Goal: Feedback & Contribution: Submit feedback/report problem

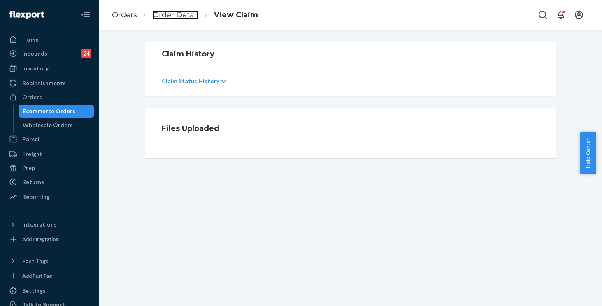
click at [167, 14] on link "Order Detail" at bounding box center [176, 14] width 46 height 9
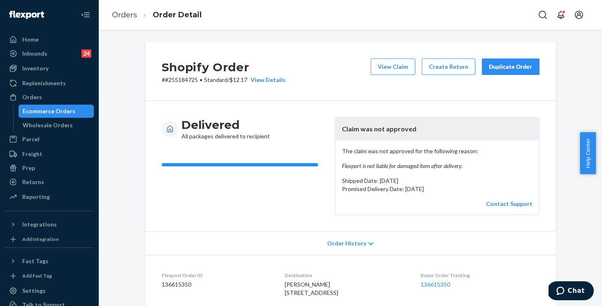
click at [497, 68] on div "Duplicate Order" at bounding box center [511, 67] width 44 height 8
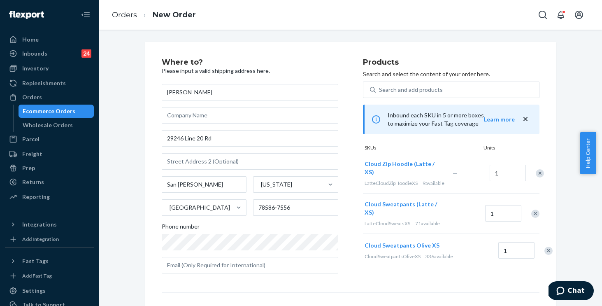
click at [350, 192] on div "Where to? Please input a valid shipping address here. Hila Trevino 29246 Line 2…" at bounding box center [262, 168] width 201 height 221
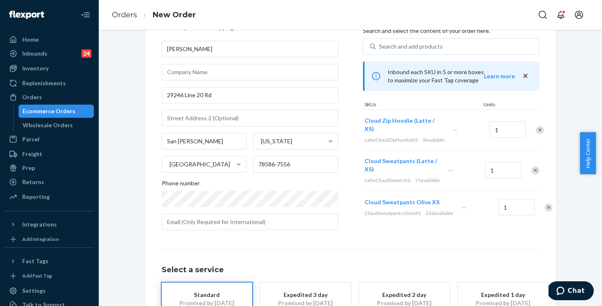
scroll to position [61, 0]
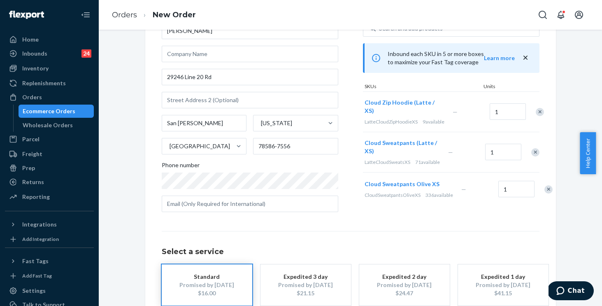
click at [179, 169] on label "Phone number" at bounding box center [250, 175] width 176 height 28
click at [135, 155] on div "Where to? Please input a valid shipping address here. Hila Trevino 29246 Line 2…" at bounding box center [350, 168] width 491 height 374
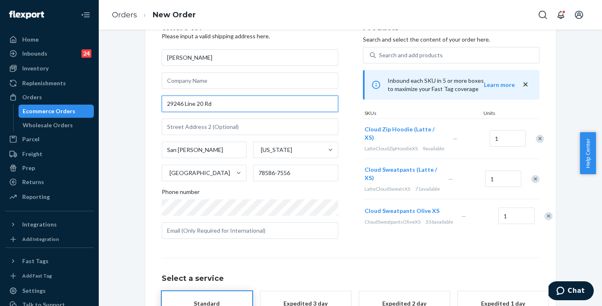
drag, startPoint x: 241, startPoint y: 103, endPoint x: 149, endPoint y: 93, distance: 93.1
click at [149, 93] on div "Where to? Please input a valid shipping address here. Hila Trevino 29246 Line 2…" at bounding box center [350, 194] width 410 height 374
paste input "9490 Cajun Blv"
click at [233, 103] on input "9490 Cajun Blvd" at bounding box center [250, 103] width 176 height 16
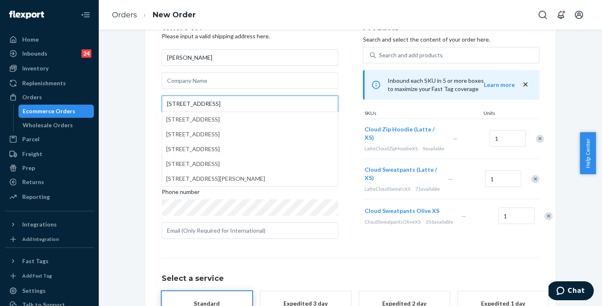
type input "9490 Cajun Blvd"
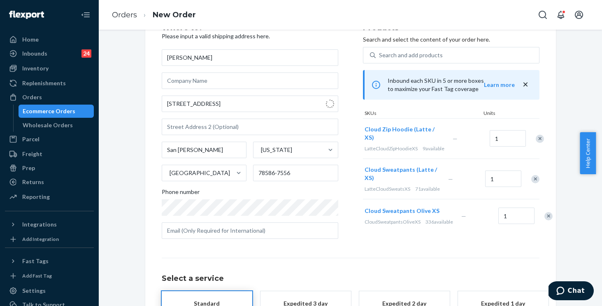
type input "Los Fresnos"
type input "78566"
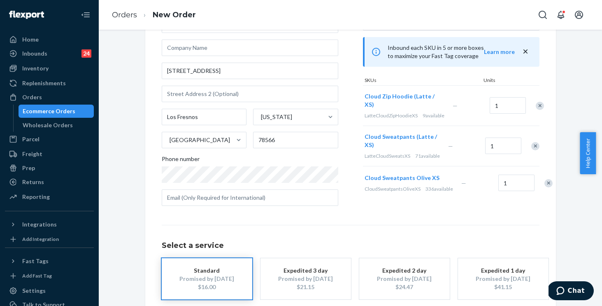
scroll to position [117, 0]
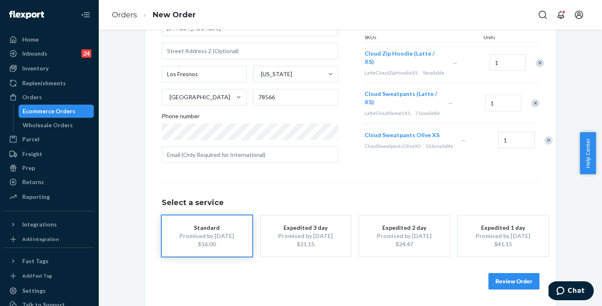
click at [502, 280] on button "Review Order" at bounding box center [513, 281] width 51 height 16
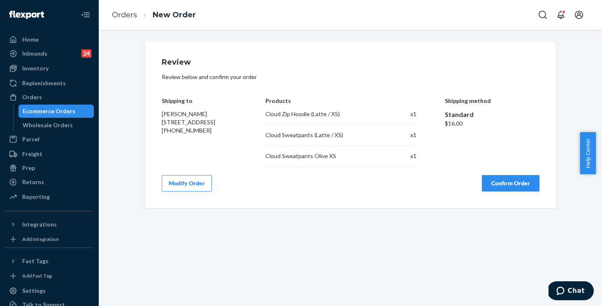
click at [497, 182] on button "Confirm Order" at bounding box center [511, 183] width 58 height 16
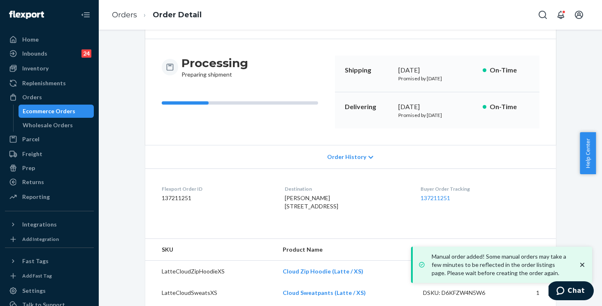
scroll to position [107, 0]
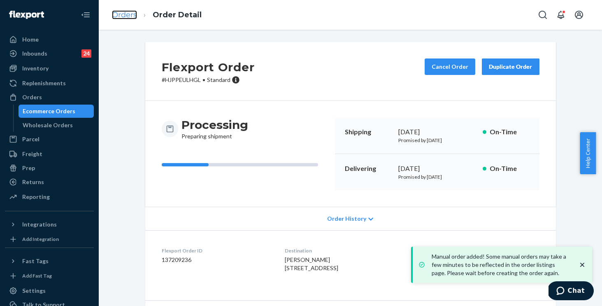
click at [123, 15] on link "Orders" at bounding box center [124, 14] width 25 height 9
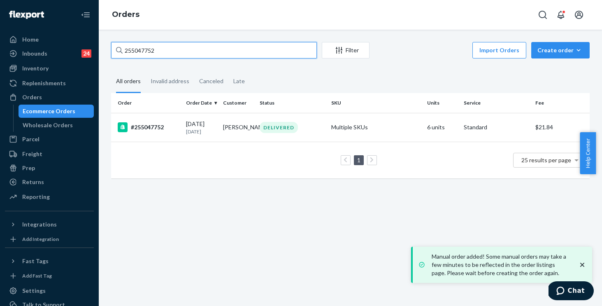
click at [218, 49] on input "255047752" at bounding box center [214, 50] width 206 height 16
drag, startPoint x: 136, startPoint y: 28, endPoint x: 0, endPoint y: -5, distance: 139.6
click at [0, 0] on html "Manual order added! Some manual orders may take a few minutes to be reflected i…" at bounding box center [301, 153] width 602 height 306
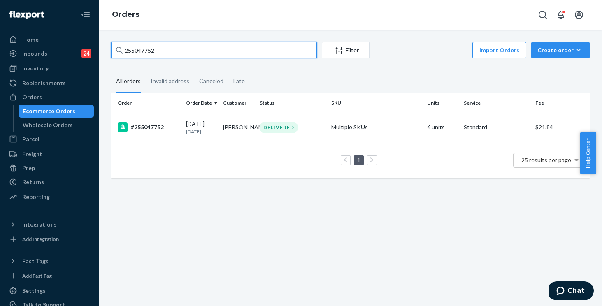
paste input "267889"
type input "255267889"
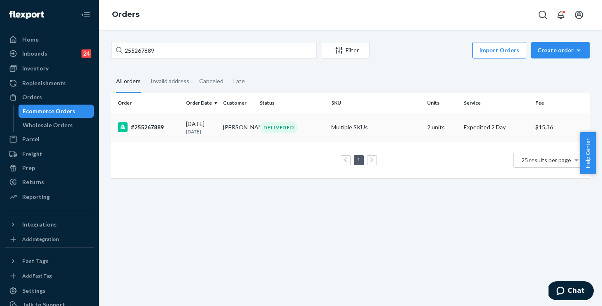
click at [322, 134] on td "DELIVERED" at bounding box center [292, 127] width 72 height 29
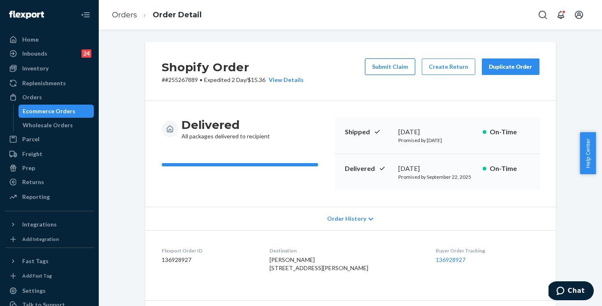
click at [384, 68] on button "Submit Claim" at bounding box center [390, 66] width 50 height 16
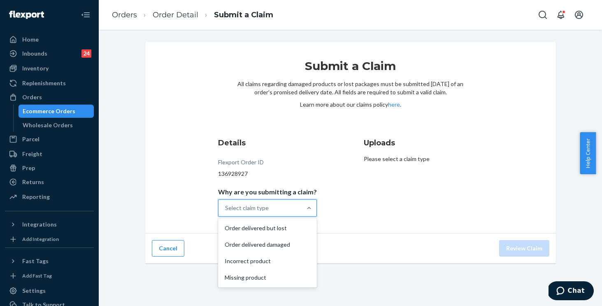
click at [262, 211] on div "Select claim type" at bounding box center [247, 208] width 44 height 8
click at [226, 211] on input "Why are you submitting a claim? option Order delivered but lost focused, 1 of 4…" at bounding box center [225, 208] width 1 height 8
click at [253, 232] on div "Order delivered but lost" at bounding box center [267, 228] width 95 height 16
click at [226, 212] on input "Why are you submitting a claim? option Order delivered but lost focused, 1 of 4…" at bounding box center [225, 208] width 1 height 8
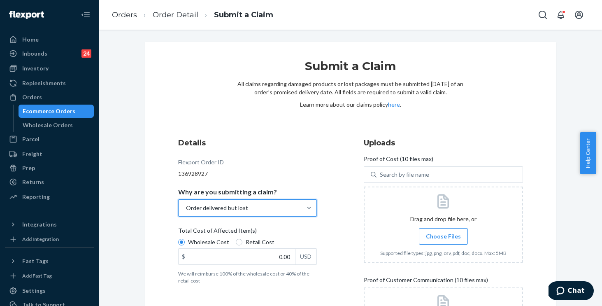
click at [282, 160] on div "Flexport Order ID 136928927" at bounding box center [247, 168] width 139 height 20
click at [441, 238] on span "Choose Files" at bounding box center [443, 236] width 35 height 8
click at [443, 238] on input "Choose Files" at bounding box center [443, 236] width 0 height 9
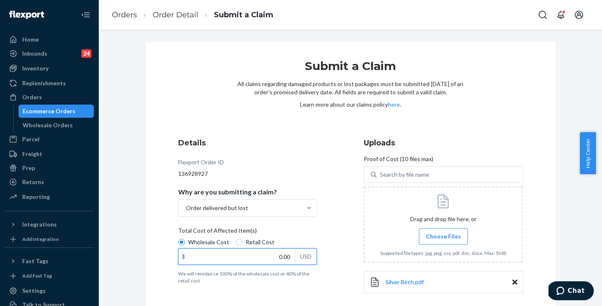
click at [276, 253] on input "0.00" at bounding box center [236, 256] width 116 height 16
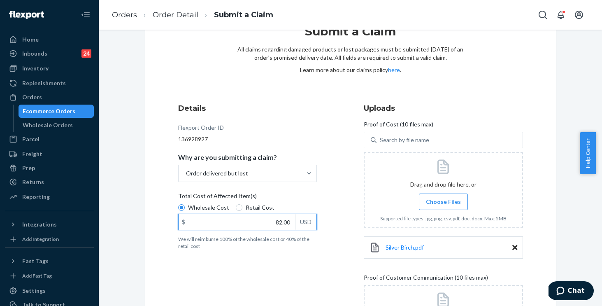
scroll to position [102, 0]
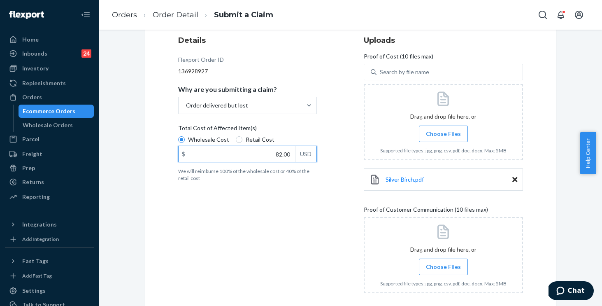
type input "82.00"
click at [443, 132] on span "Choose Files" at bounding box center [443, 134] width 35 height 8
click at [443, 132] on input "Choose Files" at bounding box center [443, 133] width 0 height 9
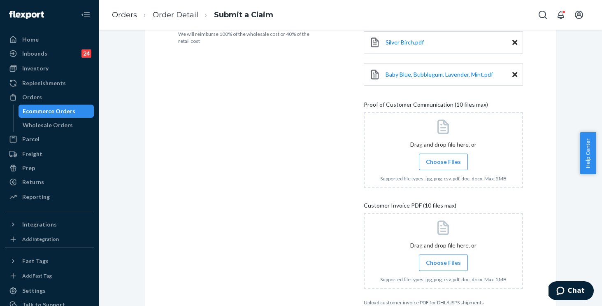
scroll to position [260, 0]
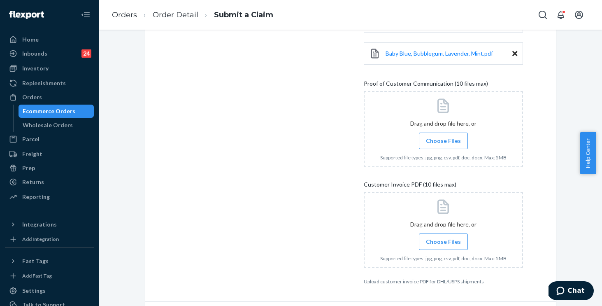
click at [439, 140] on span "Choose Files" at bounding box center [443, 141] width 35 height 8
click at [443, 140] on input "Choose Files" at bounding box center [443, 140] width 0 height 9
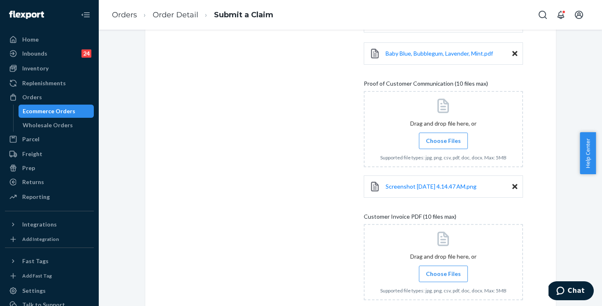
click at [447, 136] on label "Choose Files" at bounding box center [443, 140] width 49 height 16
click at [443, 136] on input "Choose Files" at bounding box center [443, 140] width 0 height 9
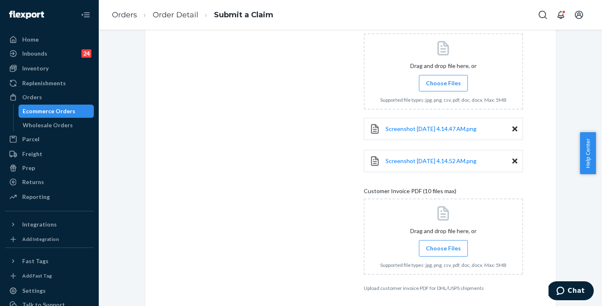
scroll to position [350, 0]
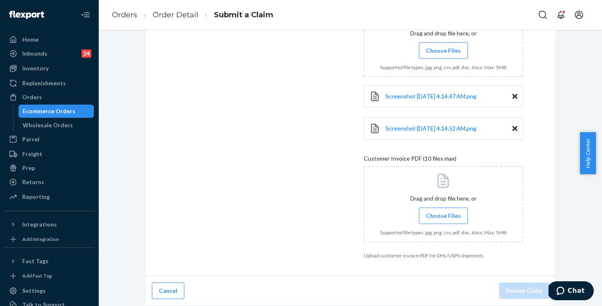
click at [445, 216] on span "Choose Files" at bounding box center [443, 215] width 35 height 8
click at [443, 216] on input "Choose Files" at bounding box center [443, 215] width 0 height 9
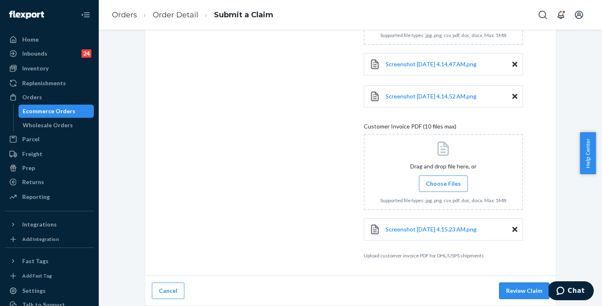
click at [522, 290] on button "Review Claim" at bounding box center [524, 290] width 50 height 16
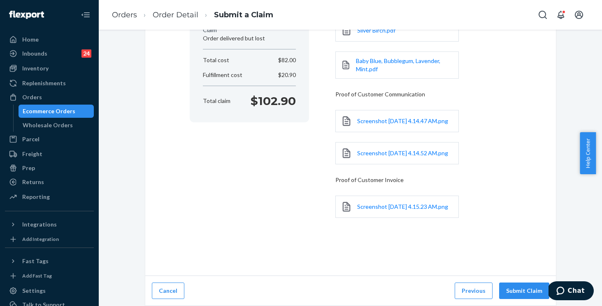
scroll to position [141, 0]
click at [518, 289] on button "Submit Claim" at bounding box center [524, 290] width 50 height 16
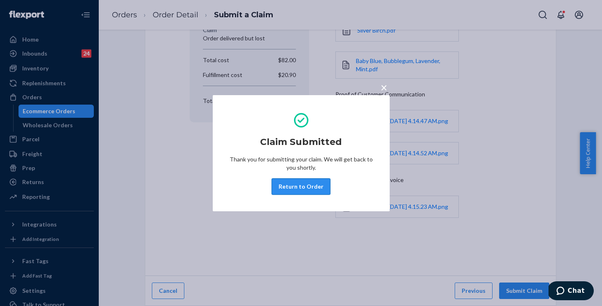
click at [298, 188] on button "Return to Order" at bounding box center [300, 186] width 59 height 16
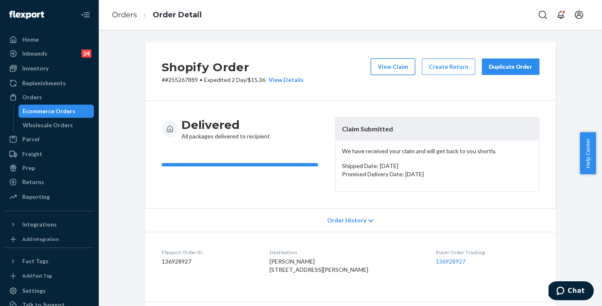
click at [392, 65] on button "View Claim" at bounding box center [393, 66] width 44 height 16
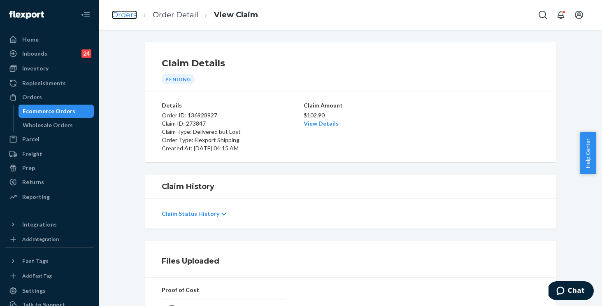
click at [124, 19] on link "Orders" at bounding box center [124, 14] width 25 height 9
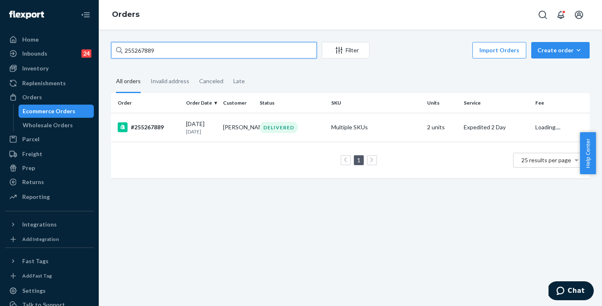
click at [198, 56] on input "255267889" at bounding box center [214, 50] width 206 height 16
drag, startPoint x: 131, startPoint y: 40, endPoint x: 51, endPoint y: 26, distance: 81.0
click at [51, 26] on div "Home Inbounds 24 Shipping Plans Problems 24 Inventory Products Replenishments O…" at bounding box center [301, 153] width 602 height 306
paste input "169945"
type input "255169945"
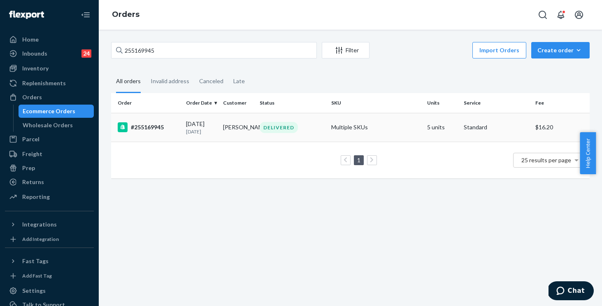
click at [401, 127] on td "Multiple SKUs" at bounding box center [376, 127] width 96 height 29
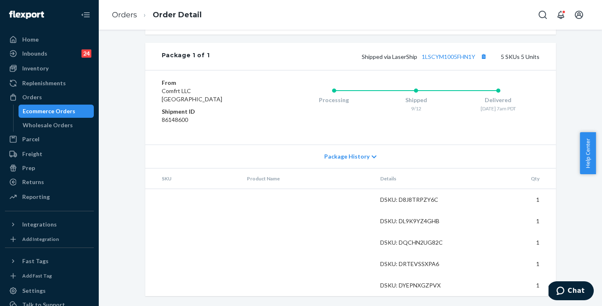
scroll to position [411, 0]
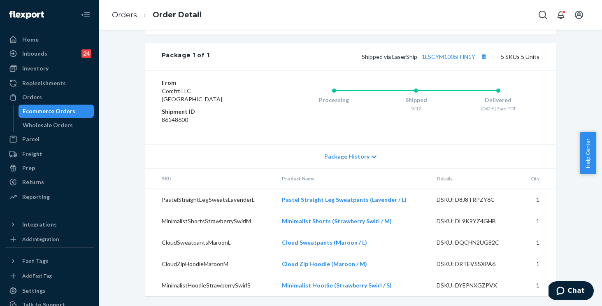
click at [340, 158] on span "Package History" at bounding box center [346, 156] width 45 height 8
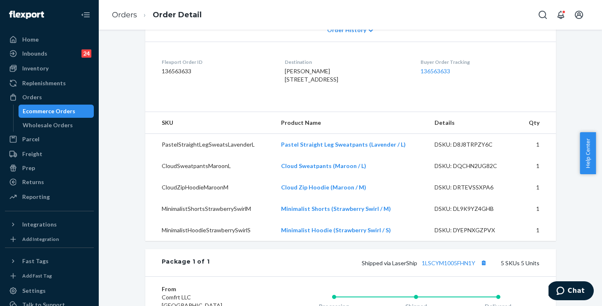
scroll to position [189, 0]
click at [119, 16] on link "Orders" at bounding box center [124, 14] width 25 height 9
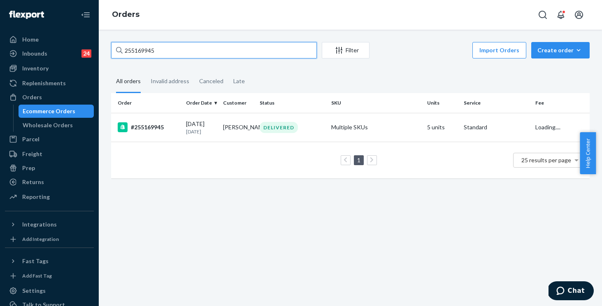
click at [176, 49] on input "255169945" at bounding box center [214, 50] width 206 height 16
drag, startPoint x: 176, startPoint y: 49, endPoint x: 22, endPoint y: 27, distance: 155.9
click at [22, 27] on div "Home Inbounds 24 Shipping Plans Problems 24 Inventory Products Replenishments O…" at bounding box center [301, 153] width 602 height 306
paste input "78197"
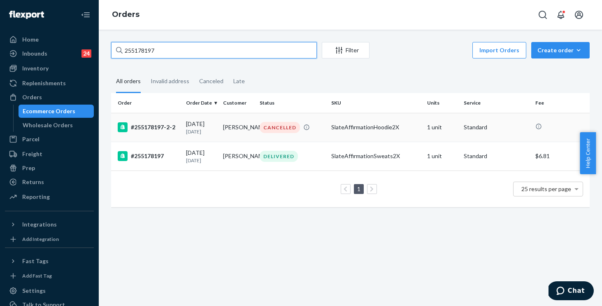
type input "255178197"
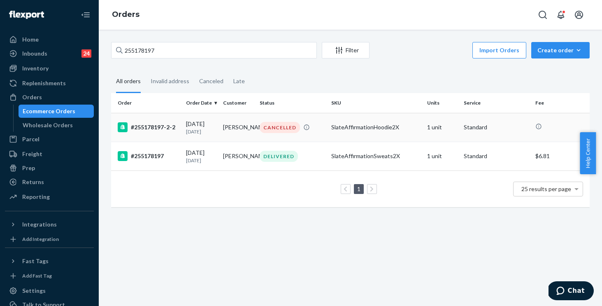
click at [315, 127] on div "CANCELLED" at bounding box center [292, 127] width 68 height 11
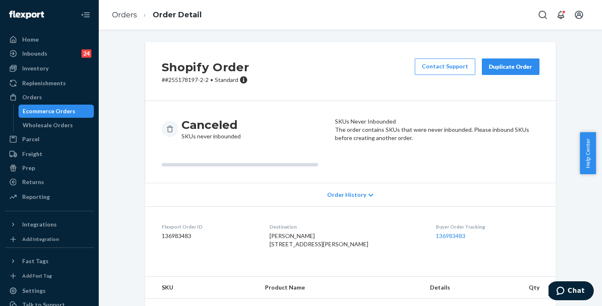
scroll to position [41, 0]
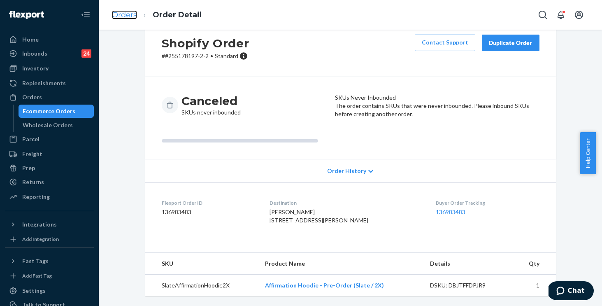
click at [125, 13] on link "Orders" at bounding box center [124, 14] width 25 height 9
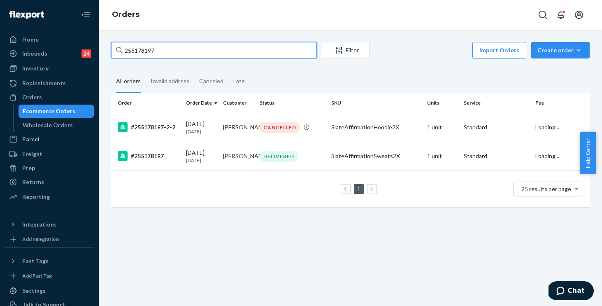
click at [191, 53] on input "255178197" at bounding box center [214, 50] width 206 height 16
drag, startPoint x: 46, startPoint y: 34, endPoint x: 42, endPoint y: 33, distance: 4.3
click at [44, 34] on div "Home Inbounds 24 Shipping Plans Problems 24 Inventory Products Replenishments O…" at bounding box center [301, 153] width 602 height 306
paste input "2410902"
type input "252410902"
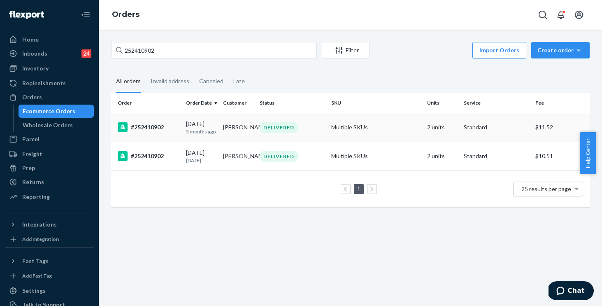
click at [308, 127] on div "DELIVERED" at bounding box center [292, 127] width 68 height 11
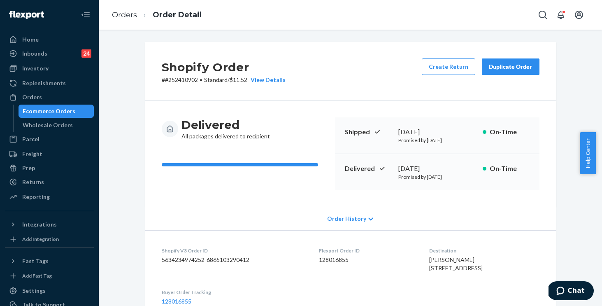
click at [498, 67] on div "Duplicate Order" at bounding box center [511, 67] width 44 height 8
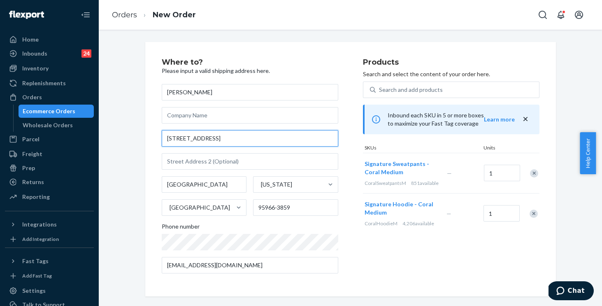
click at [243, 137] on input "[STREET_ADDRESS]" at bounding box center [250, 138] width 176 height 16
drag, startPoint x: 243, startPoint y: 137, endPoint x: 154, endPoint y: 123, distance: 90.1
click at [154, 123] on div "Where to? Please input a valid shipping address here. [PERSON_NAME] [STREET_ADD…" at bounding box center [350, 169] width 410 height 254
paste input "18 [PERSON_NAME]"
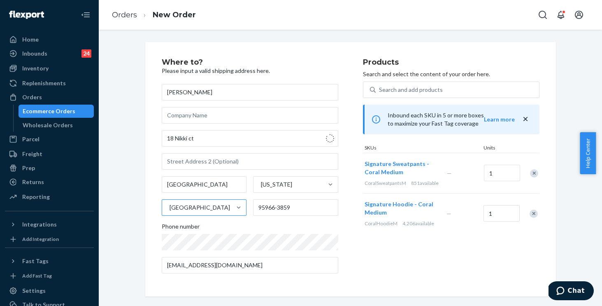
type input "18 [PERSON_NAME]"
type input "95965"
click at [145, 176] on div "Where to? Please input a valid shipping address here. [PERSON_NAME] [STREET_ADD…" at bounding box center [350, 169] width 410 height 254
click at [162, 218] on div "[PERSON_NAME] [STREET_ADDRESS][PERSON_NAME][US_STATE] Phone number [EMAIL_ADDRE…" at bounding box center [250, 178] width 176 height 189
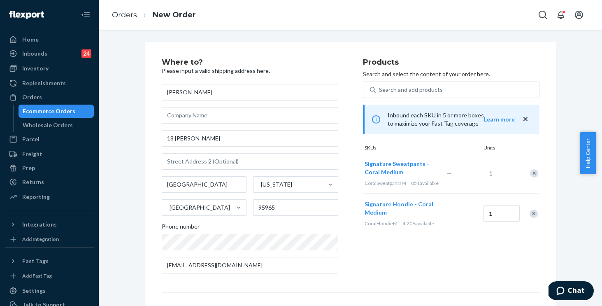
click at [373, 258] on div "Products Search and select the content of your order here. Search and add produ…" at bounding box center [451, 168] width 176 height 221
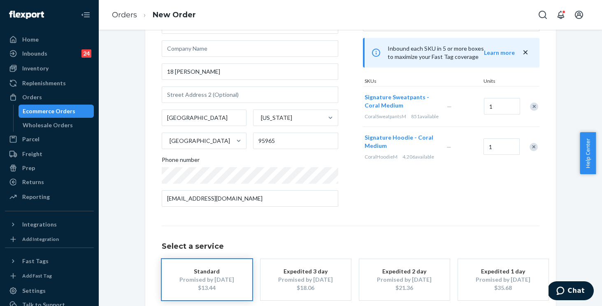
scroll to position [110, 0]
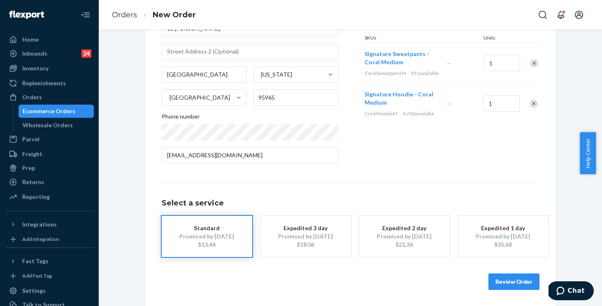
click at [511, 277] on button "Review Order" at bounding box center [513, 281] width 51 height 16
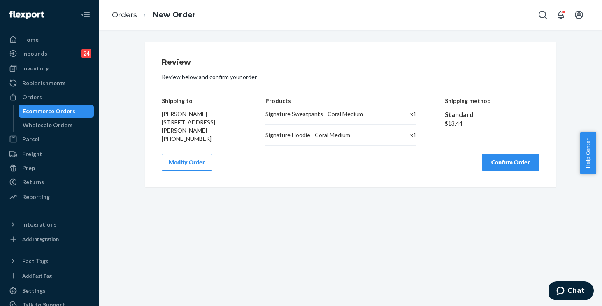
click at [503, 158] on button "Confirm Order" at bounding box center [511, 162] width 58 height 16
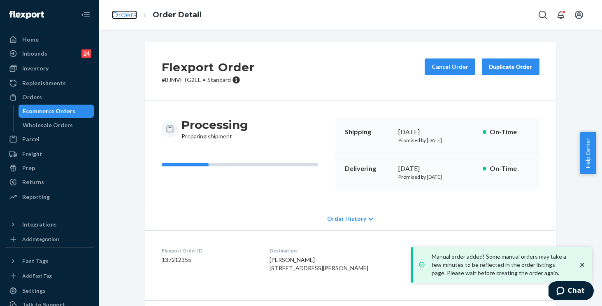
click at [117, 17] on link "Orders" at bounding box center [124, 14] width 25 height 9
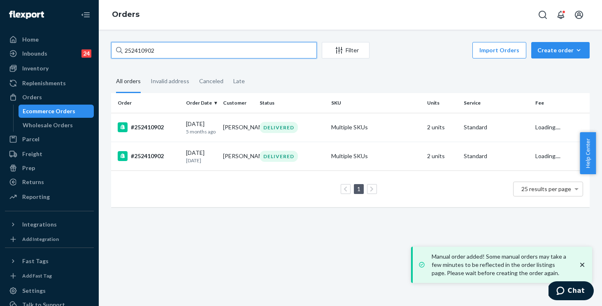
click at [190, 49] on input "252410902" at bounding box center [214, 50] width 206 height 16
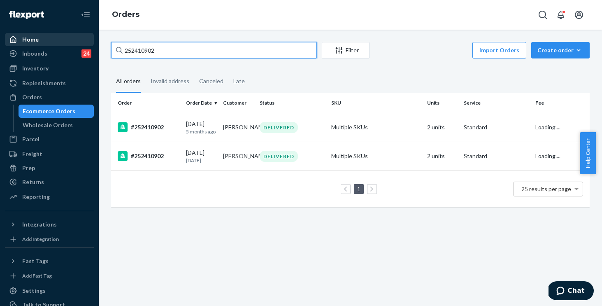
drag, startPoint x: 190, startPoint y: 49, endPoint x: 80, endPoint y: 42, distance: 110.4
click at [80, 42] on div "Home Inbounds 24 Shipping Plans Problems 24 Inventory Products Replenishments O…" at bounding box center [301, 153] width 602 height 306
paste input "5179967"
type input "255179967"
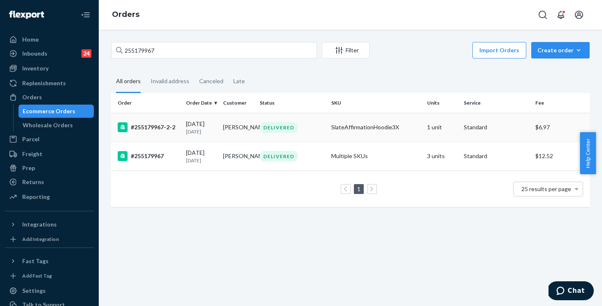
click at [324, 129] on td "DELIVERED" at bounding box center [292, 127] width 72 height 29
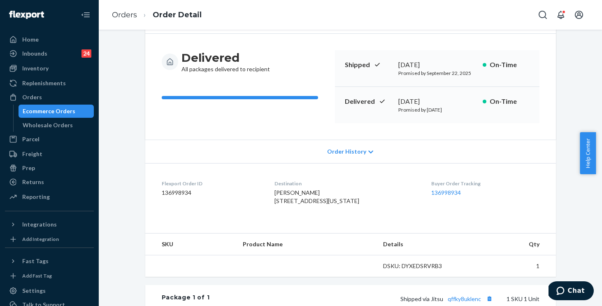
scroll to position [126, 0]
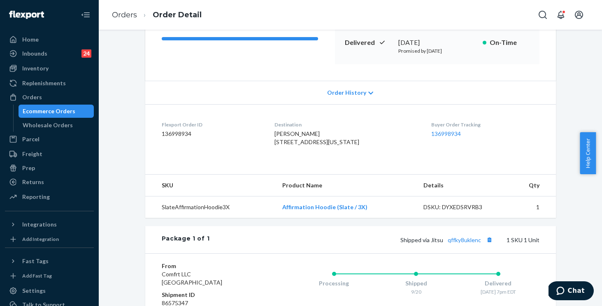
click at [347, 96] on span "Order History" at bounding box center [346, 92] width 39 height 8
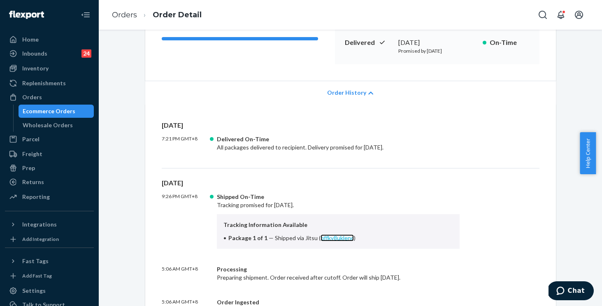
click at [325, 235] on link "qffky8uklenc" at bounding box center [336, 237] width 33 height 7
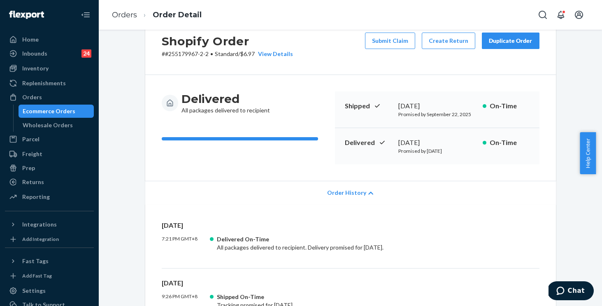
scroll to position [0, 0]
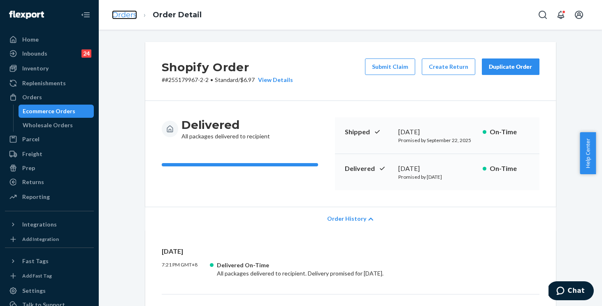
click at [129, 17] on link "Orders" at bounding box center [124, 14] width 25 height 9
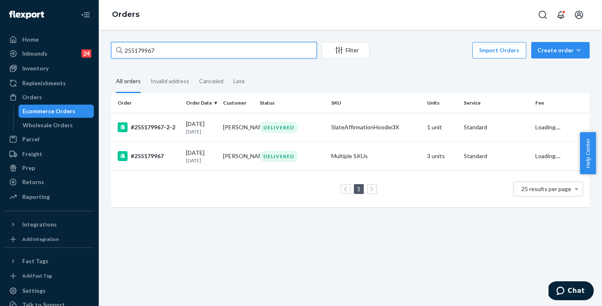
click at [256, 52] on input "255179967" at bounding box center [214, 50] width 206 height 16
drag, startPoint x: 272, startPoint y: 51, endPoint x: 37, endPoint y: 28, distance: 236.4
click at [37, 28] on div "Home Inbounds 24 Shipping Plans Problems 24 Inventory Products Replenishments O…" at bounding box center [301, 153] width 602 height 306
paste input "203262"
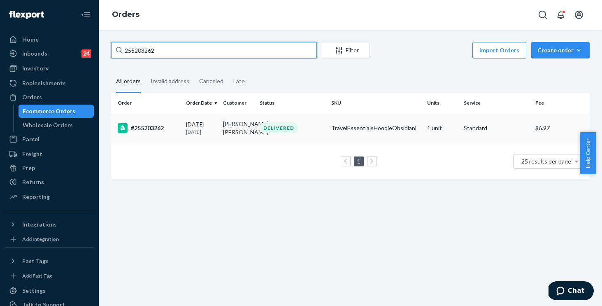
type input "255203262"
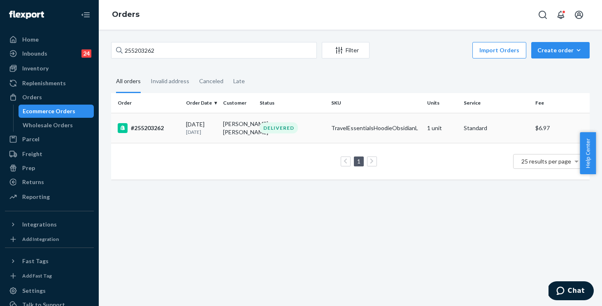
click at [304, 133] on div "DELIVERED" at bounding box center [292, 127] width 68 height 11
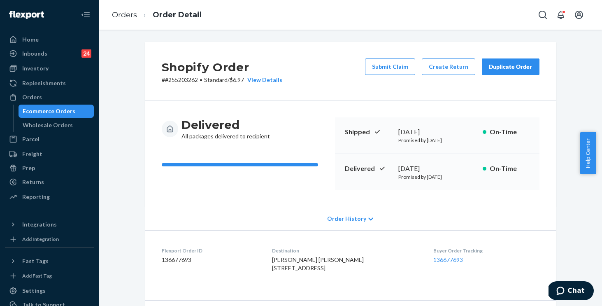
click at [380, 90] on div "Shopify Order # #255203262 • Standard / $6.97 View Details Submit Claim Create …" at bounding box center [350, 71] width 410 height 59
click at [385, 70] on button "Submit Claim" at bounding box center [390, 66] width 50 height 16
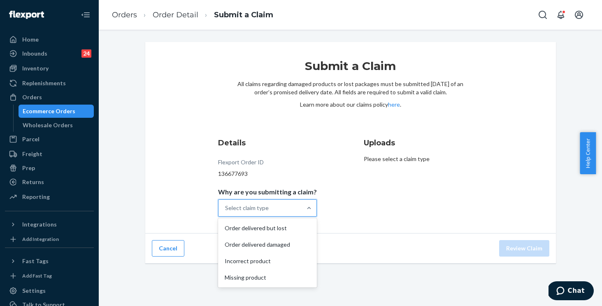
click at [285, 209] on div "Select claim type" at bounding box center [259, 207] width 83 height 16
click at [226, 209] on input "Why are you submitting a claim? option Order delivered but lost focused, 1 of 4…" at bounding box center [225, 208] width 1 height 8
click at [291, 225] on div "Order delivered but lost" at bounding box center [267, 228] width 95 height 16
click at [226, 212] on input "Why are you submitting a claim? option Order delivered but lost focused, 1 of 4…" at bounding box center [225, 208] width 1 height 8
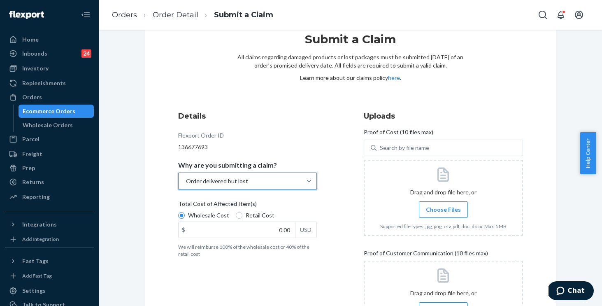
scroll to position [27, 0]
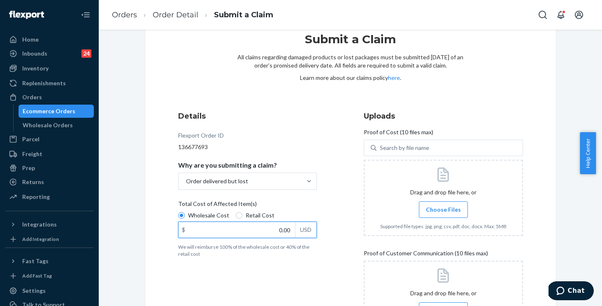
click at [241, 234] on input "0.00" at bounding box center [236, 230] width 116 height 16
type input "50.00"
click at [456, 211] on span "Choose Files" at bounding box center [443, 209] width 35 height 8
click at [443, 211] on input "Choose Files" at bounding box center [443, 209] width 0 height 9
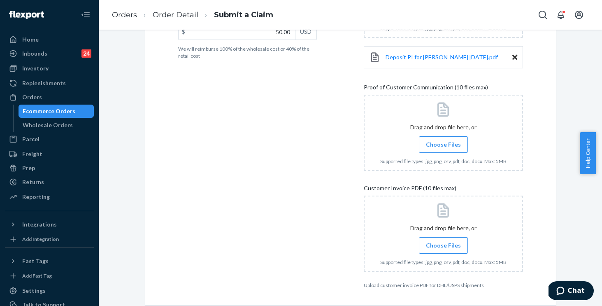
scroll to position [254, 0]
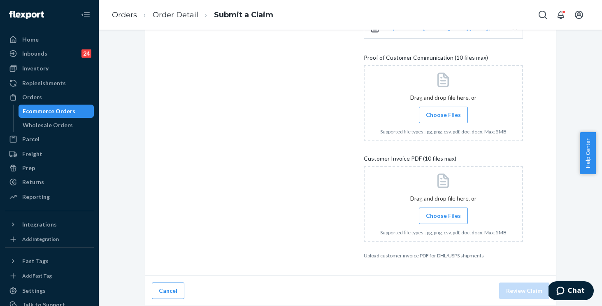
click at [437, 218] on span "Choose Files" at bounding box center [443, 215] width 35 height 8
click at [443, 218] on input "Choose Files" at bounding box center [443, 215] width 0 height 9
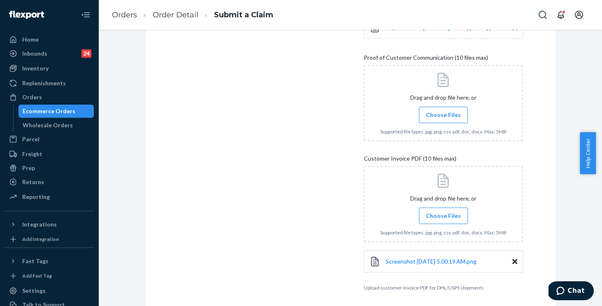
click at [512, 260] on icon at bounding box center [514, 260] width 5 height 7
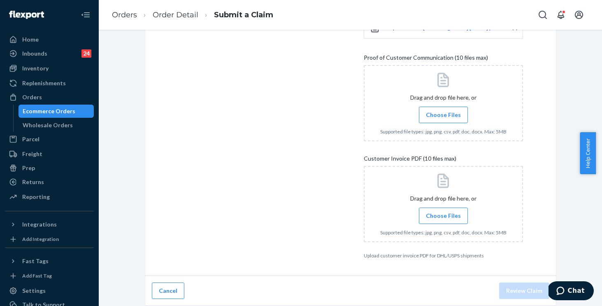
click at [435, 114] on span "Choose Files" at bounding box center [443, 115] width 35 height 8
click at [443, 114] on input "Choose Files" at bounding box center [443, 114] width 0 height 9
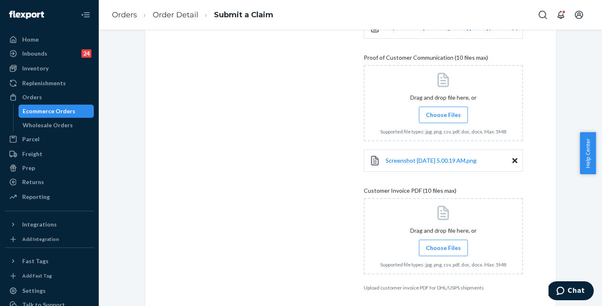
click at [436, 116] on span "Choose Files" at bounding box center [443, 115] width 35 height 8
click at [443, 116] on input "Choose Files" at bounding box center [443, 114] width 0 height 9
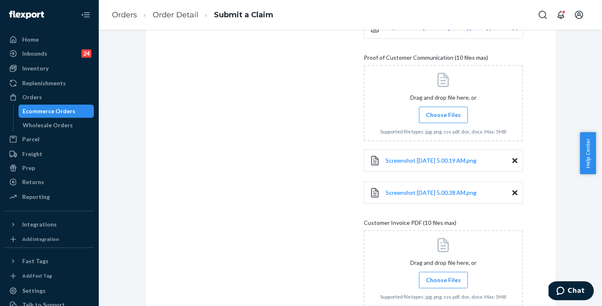
scroll to position [318, 0]
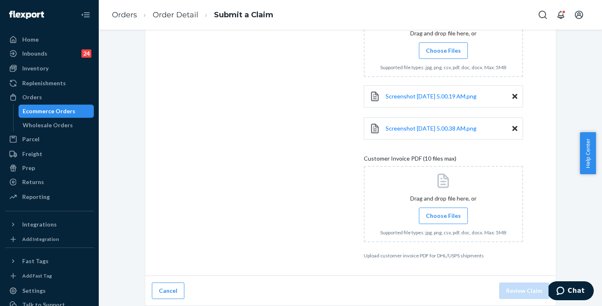
click at [435, 217] on span "Choose Files" at bounding box center [443, 215] width 35 height 8
click at [443, 217] on input "Choose Files" at bounding box center [443, 215] width 0 height 9
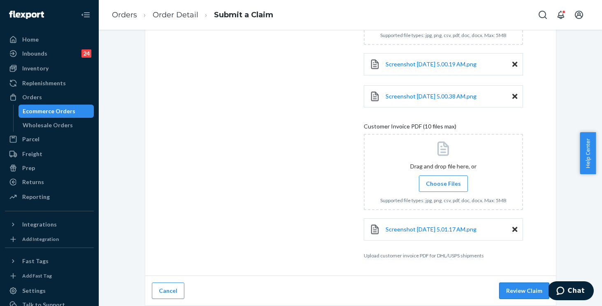
click at [522, 288] on button "Review Claim" at bounding box center [524, 290] width 50 height 16
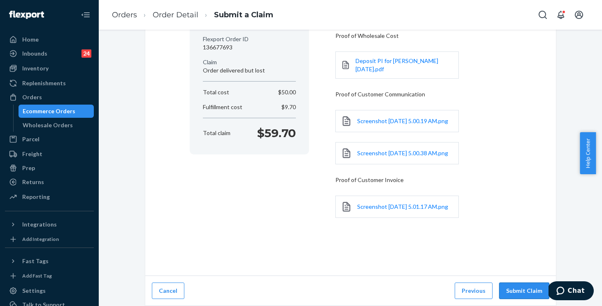
click at [519, 294] on button "Submit Claim" at bounding box center [524, 290] width 50 height 16
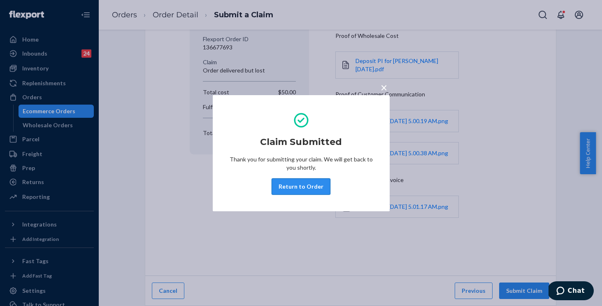
click at [316, 187] on button "Return to Order" at bounding box center [300, 186] width 59 height 16
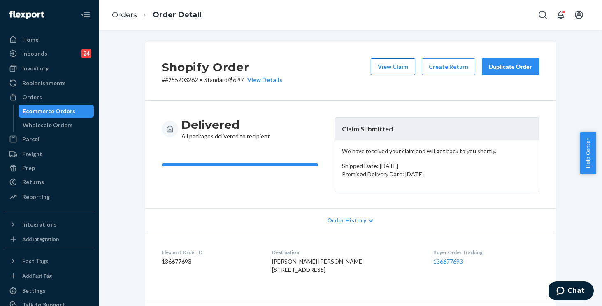
click at [403, 69] on button "View Claim" at bounding box center [393, 66] width 44 height 16
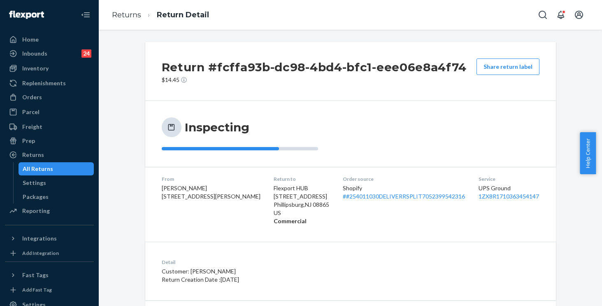
scroll to position [61, 0]
